Goal: Task Accomplishment & Management: Use online tool/utility

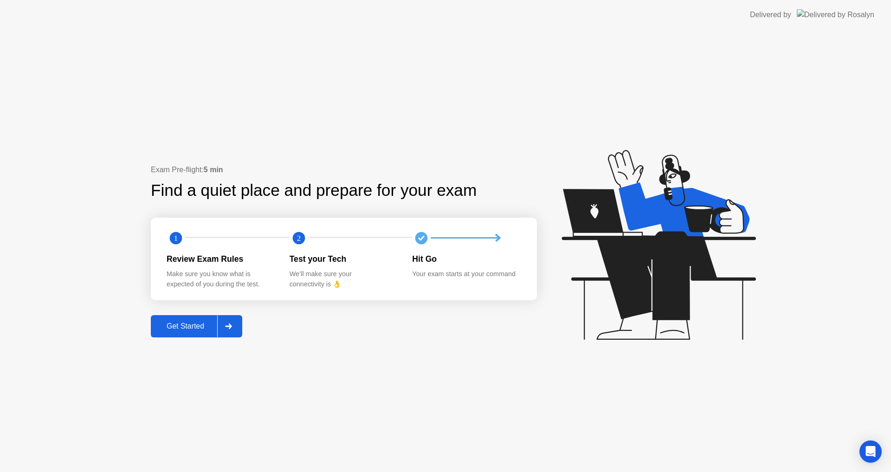
click at [194, 329] on div "Get Started" at bounding box center [186, 326] width 64 height 8
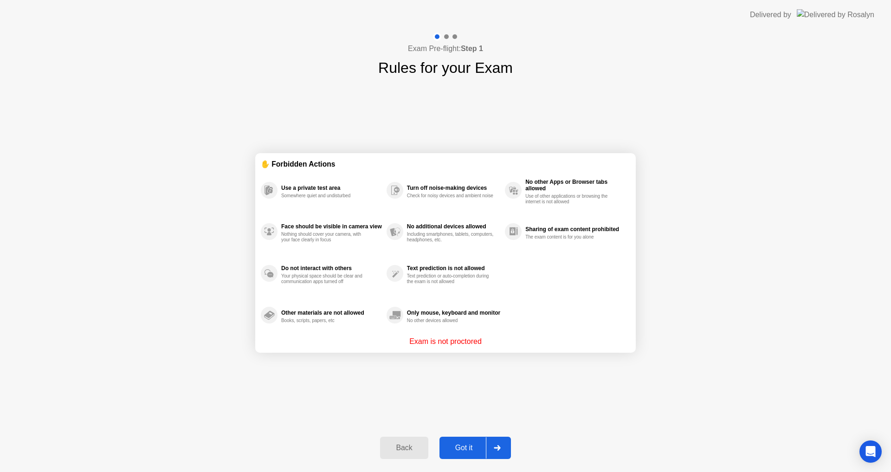
click at [443, 442] on div "Back Got it" at bounding box center [446, 448] width 142 height 43
click at [460, 442] on button "Got it" at bounding box center [475, 448] width 71 height 22
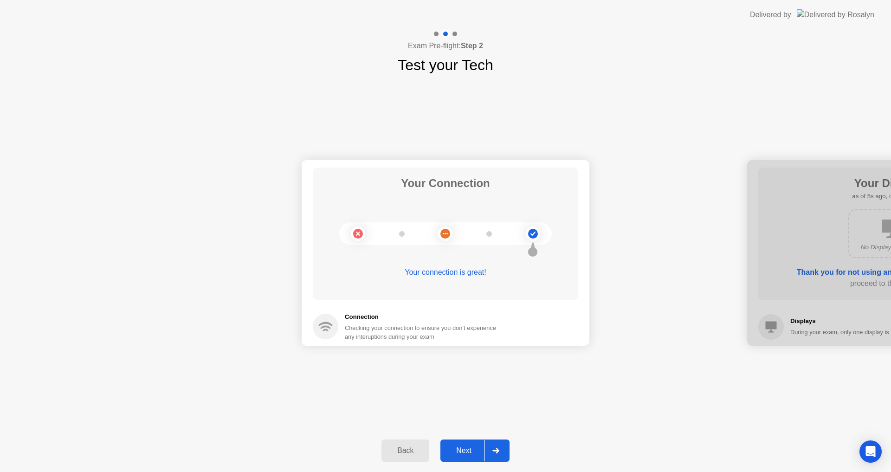
click at [463, 455] on div "Next" at bounding box center [463, 451] width 41 height 8
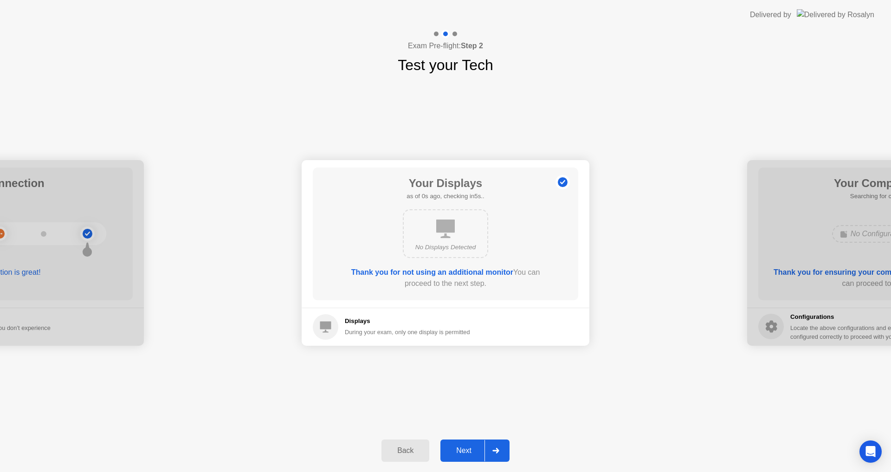
click at [463, 455] on div "Next" at bounding box center [463, 451] width 41 height 8
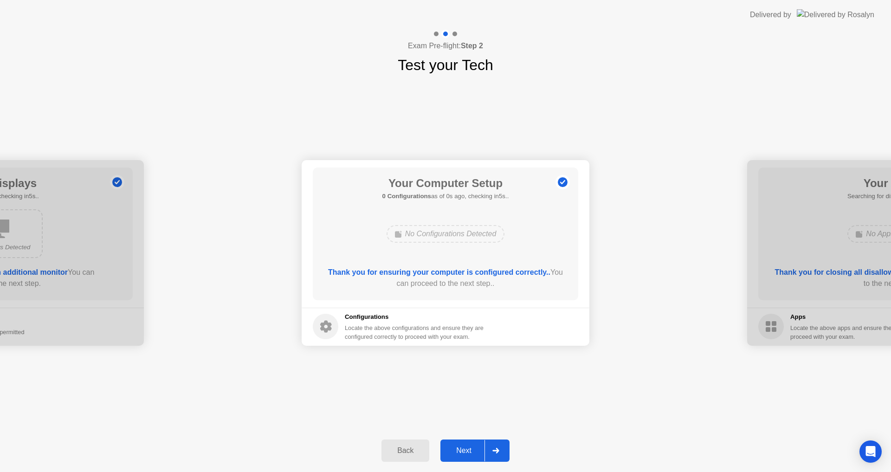
click at [462, 449] on div "Next" at bounding box center [463, 451] width 41 height 8
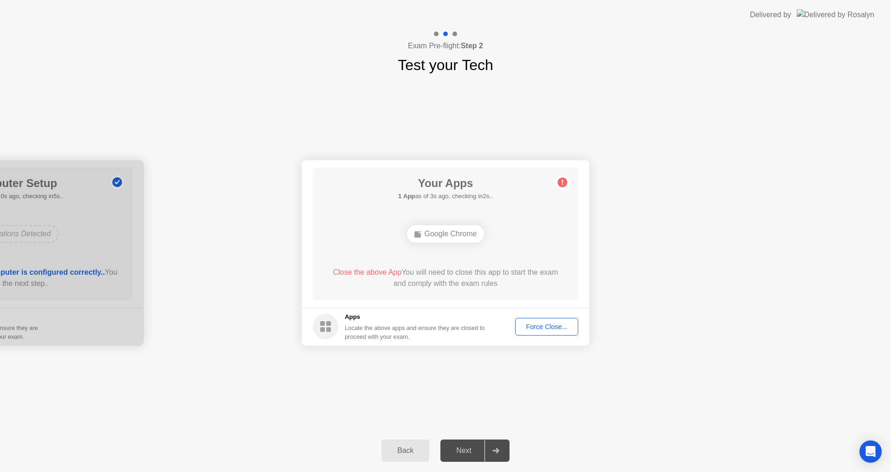
click at [483, 394] on div "Your Connection Your connection is great! Connection Checking your connection t…" at bounding box center [445, 252] width 891 height 353
click at [546, 327] on div "Force Close..." at bounding box center [547, 326] width 57 height 7
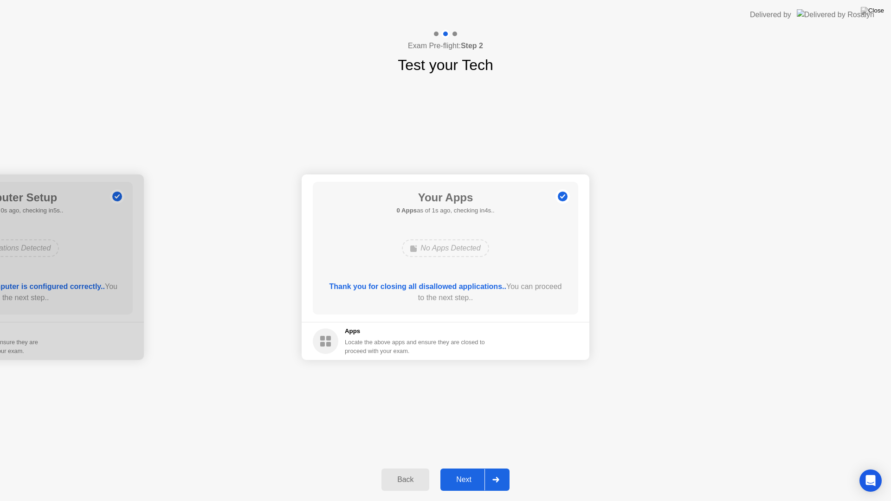
click at [471, 472] on div "Next" at bounding box center [463, 480] width 41 height 8
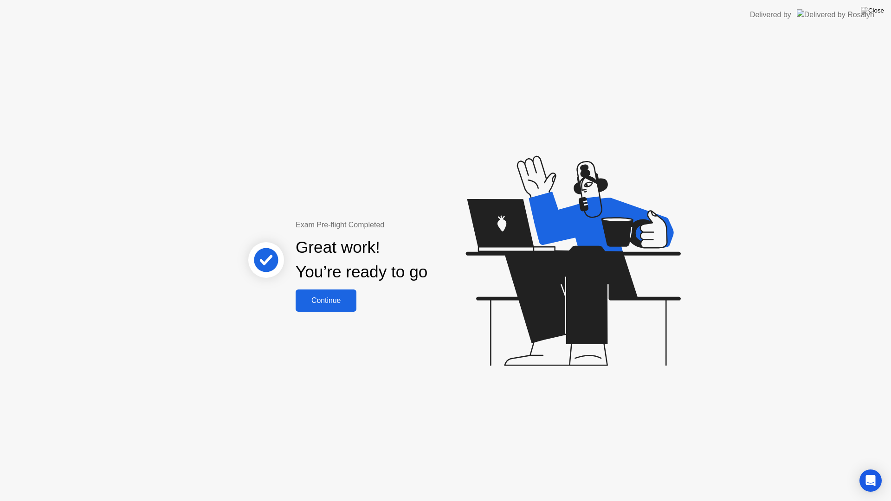
click at [338, 300] on div "Continue" at bounding box center [326, 301] width 55 height 8
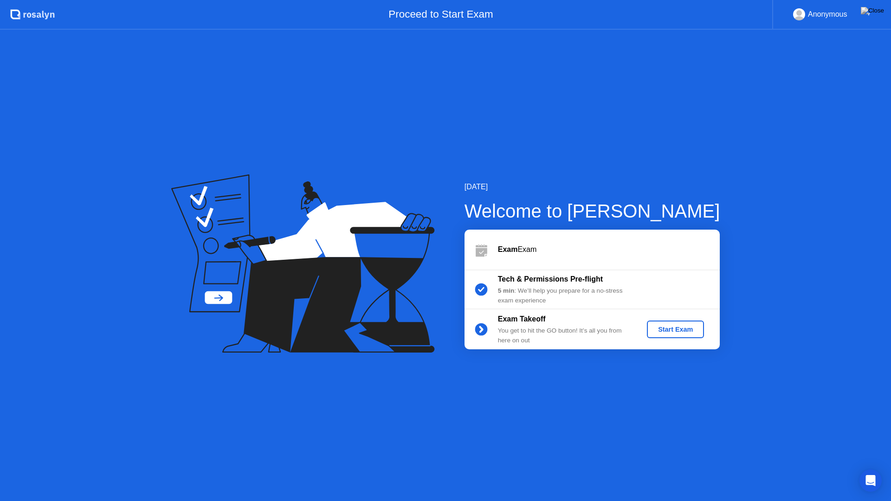
click at [664, 332] on div "Start Exam" at bounding box center [676, 329] width 50 height 7
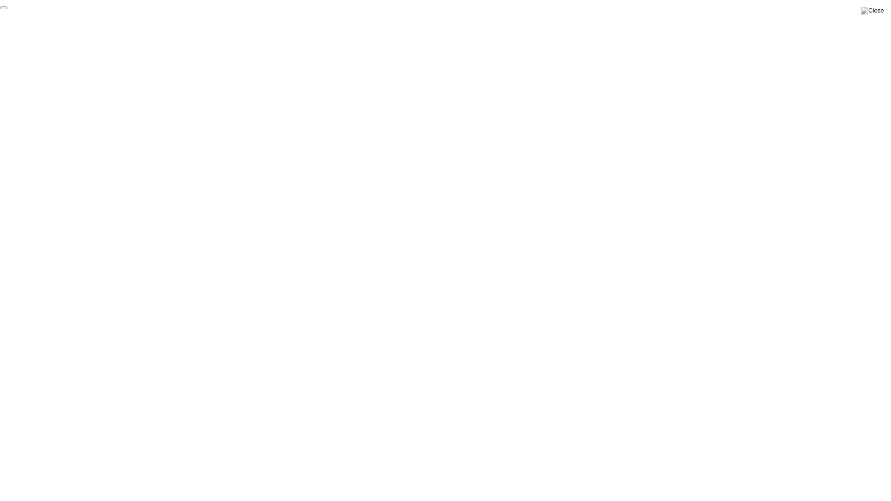
click div "End Proctoring Session"
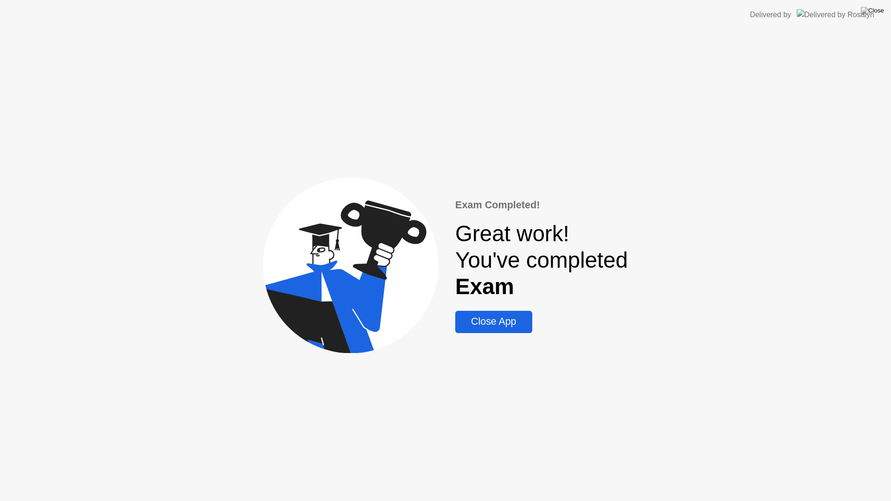
click at [476, 325] on div "Close App" at bounding box center [493, 322] width 71 height 12
